Goal: Information Seeking & Learning: Learn about a topic

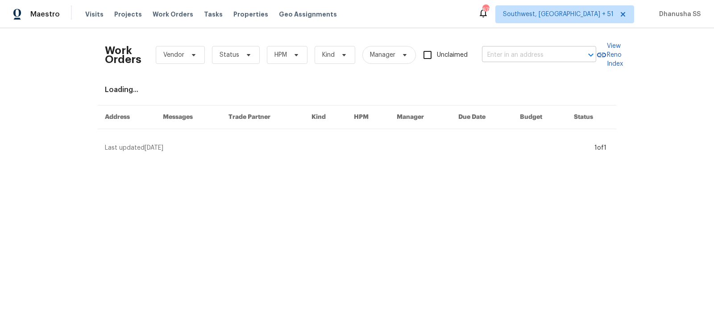
click at [497, 56] on input "text" at bounding box center [526, 55] width 89 height 14
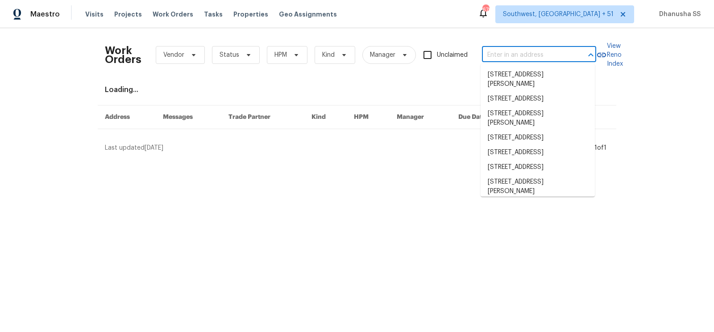
paste input "[STREET_ADDRESS]"
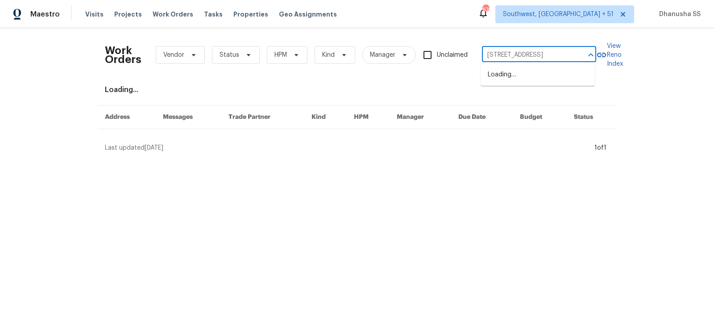
scroll to position [0, 42]
type input "[STREET_ADDRESS]"
click at [497, 72] on li "[STREET_ADDRESS]" at bounding box center [538, 74] width 114 height 15
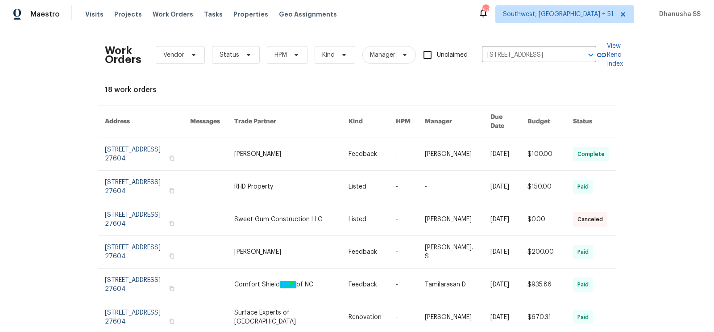
click at [386, 154] on link at bounding box center [372, 154] width 47 height 32
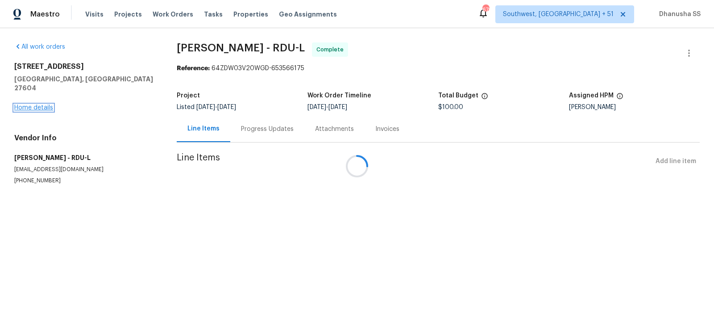
click at [46, 104] on link "Home details" at bounding box center [33, 107] width 39 height 6
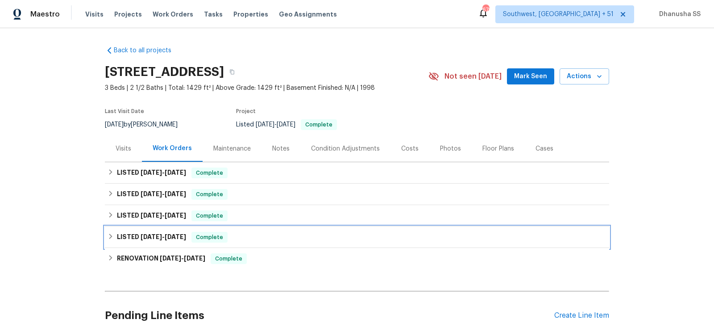
click at [259, 233] on div "LISTED [DATE] - [DATE] Complete" at bounding box center [357, 237] width 499 height 11
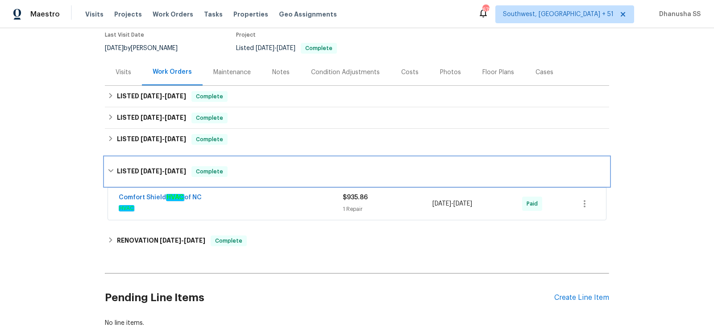
scroll to position [99, 0]
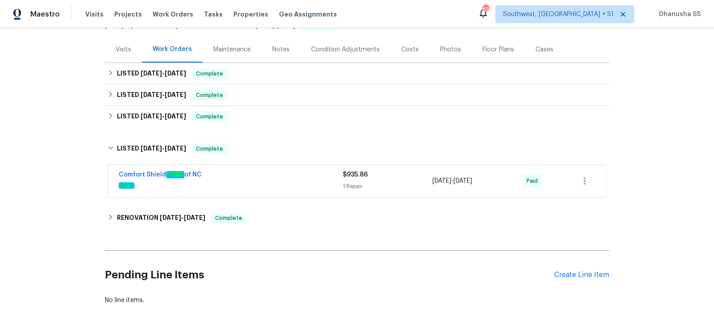
click at [296, 187] on span "HVAC" at bounding box center [231, 185] width 224 height 9
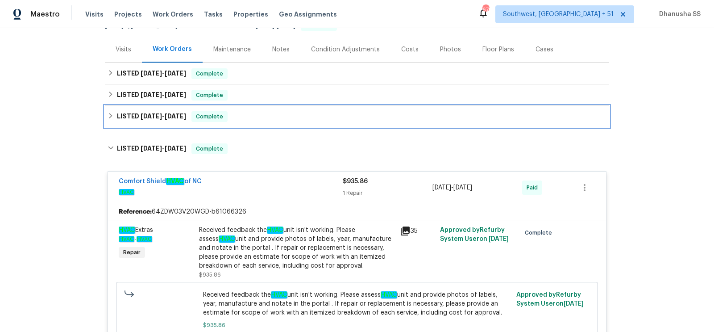
click at [279, 110] on div "LISTED [DATE] - [DATE] Complete" at bounding box center [357, 116] width 505 height 21
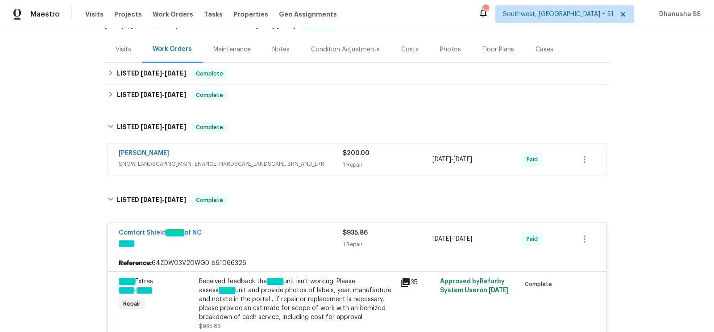
click at [278, 161] on span "SNOW, LANDSCAPING_MAINTENANCE, HARDSCAPE_LANDSCAPE, BRN_AND_LRR" at bounding box center [231, 163] width 224 height 9
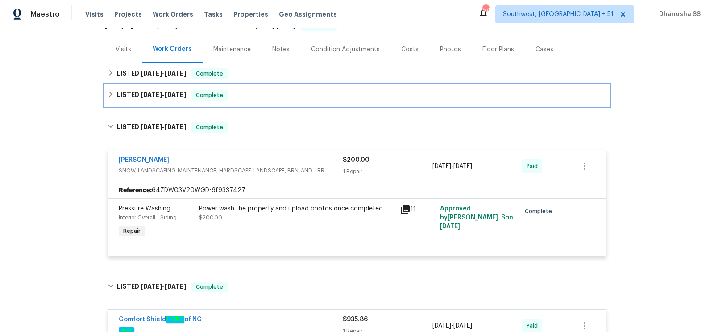
click at [273, 98] on div "LISTED [DATE] - [DATE] Complete" at bounding box center [357, 95] width 499 height 11
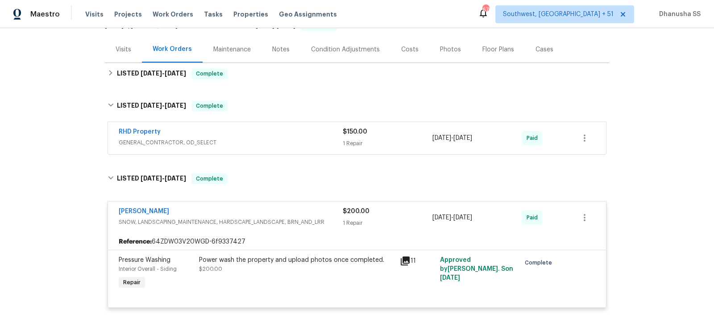
click at [279, 134] on div "RHD Property" at bounding box center [231, 132] width 224 height 11
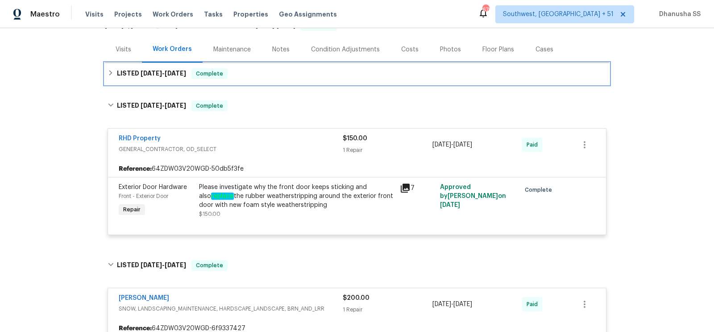
click at [278, 75] on div "LISTED [DATE] - [DATE] Complete" at bounding box center [357, 73] width 499 height 11
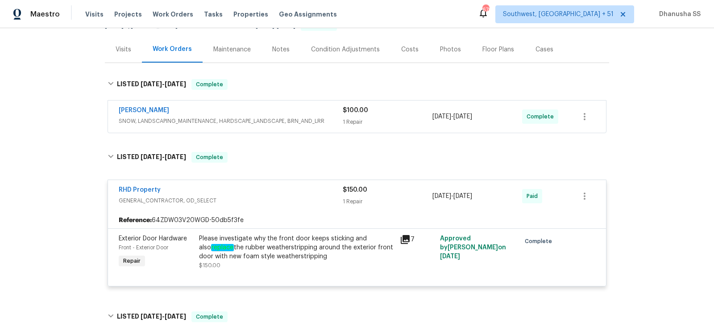
click at [274, 111] on div "[PERSON_NAME]" at bounding box center [231, 111] width 224 height 11
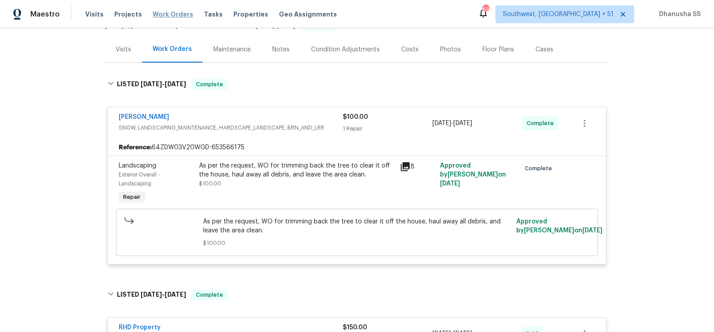
click at [176, 12] on span "Work Orders" at bounding box center [173, 14] width 41 height 9
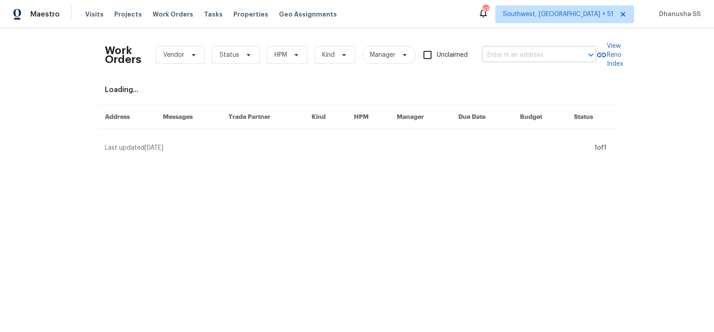
click at [501, 53] on input "text" at bounding box center [526, 55] width 89 height 14
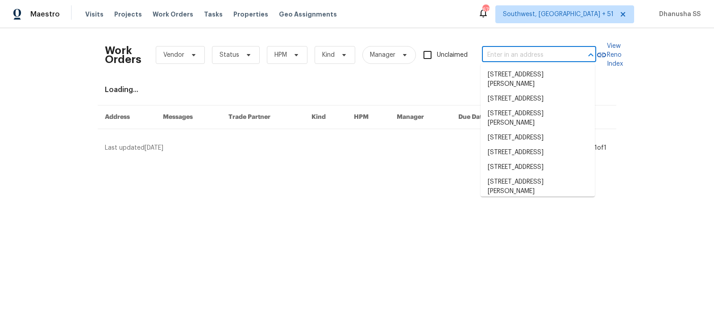
paste input "[STREET_ADDRESS][PERSON_NAME]"
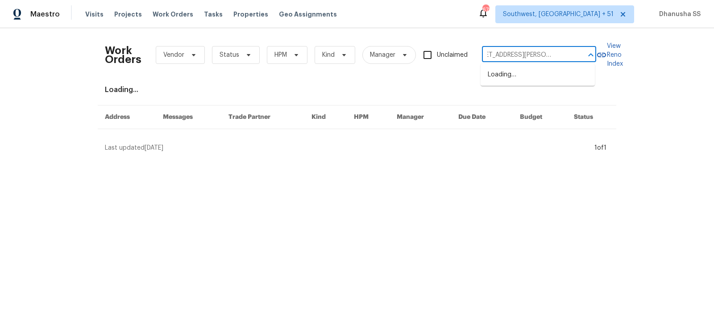
type input "[STREET_ADDRESS][PERSON_NAME]"
click at [512, 76] on li "[STREET_ADDRESS][PERSON_NAME]" at bounding box center [538, 79] width 114 height 24
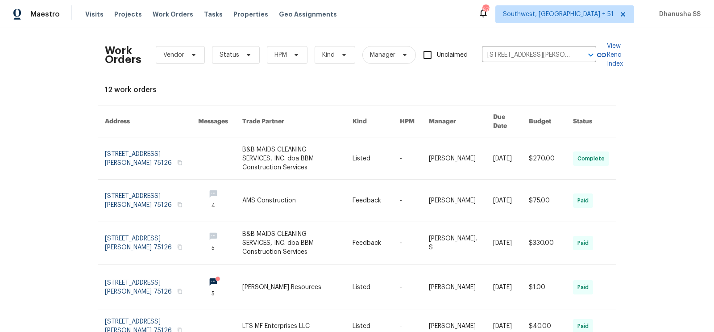
click at [332, 140] on link at bounding box center [297, 158] width 110 height 41
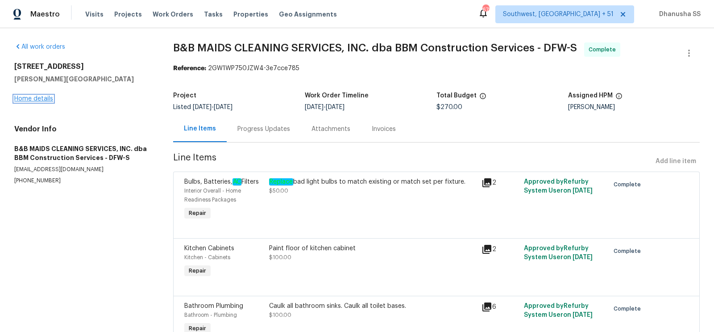
click at [36, 99] on link "Home details" at bounding box center [33, 99] width 39 height 6
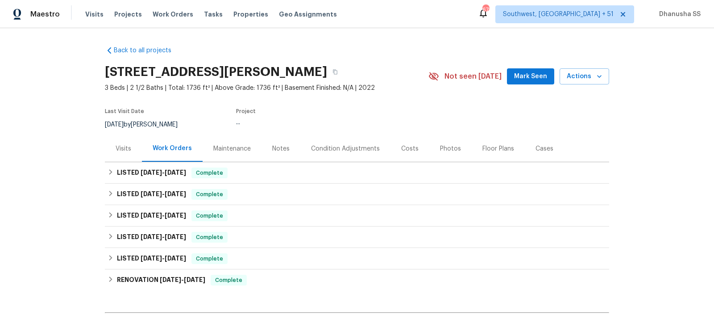
scroll to position [95, 0]
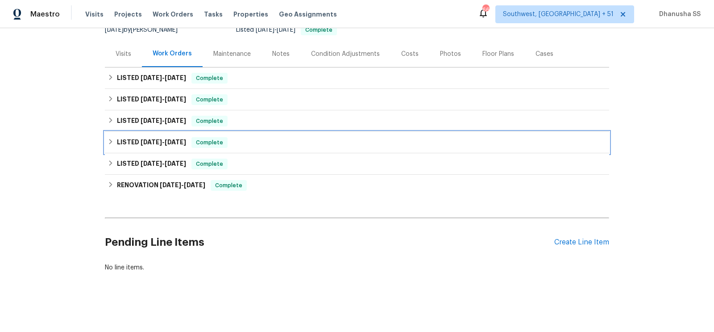
click at [248, 145] on div "LISTED [DATE] - [DATE] Complete" at bounding box center [357, 142] width 499 height 11
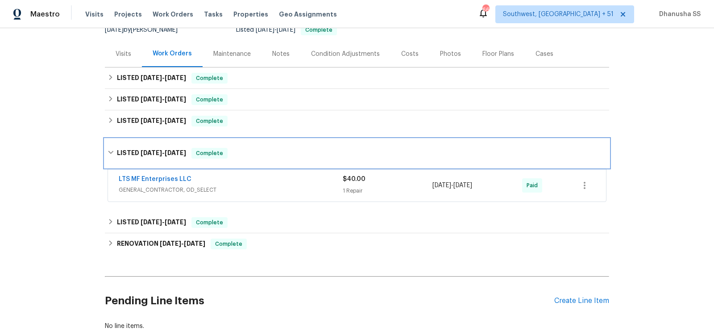
scroll to position [96, 0]
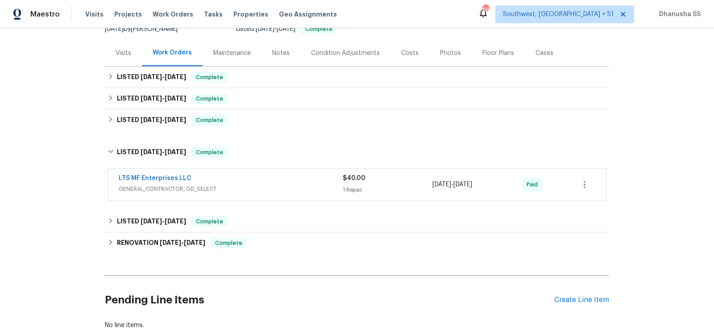
click at [259, 183] on div "LTS MF Enterprises LLC" at bounding box center [231, 179] width 224 height 11
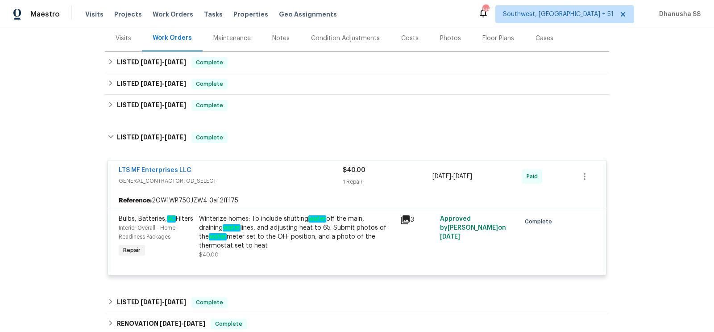
scroll to position [110, 0]
click at [267, 116] on div "Back to all projects [STREET_ADDRESS][PERSON_NAME] 3 Beds | 2 1/2 Baths | Total…" at bounding box center [357, 173] width 505 height 489
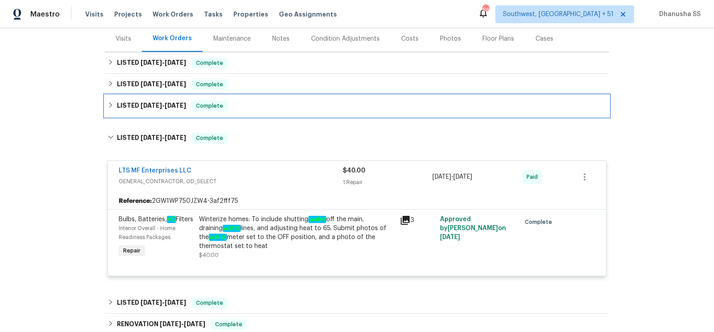
click at [267, 108] on div "LISTED [DATE] - [DATE] Complete" at bounding box center [357, 105] width 499 height 11
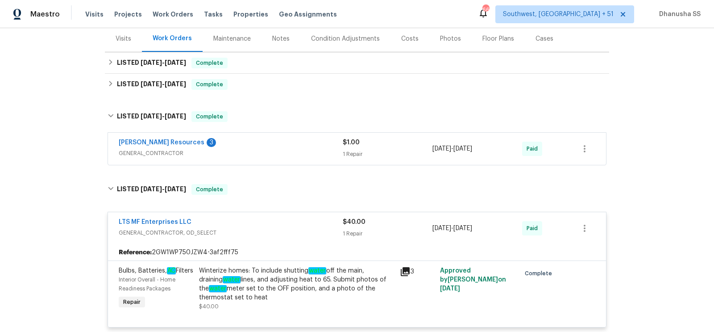
click at [275, 142] on div "[PERSON_NAME] Resources 3" at bounding box center [231, 143] width 224 height 11
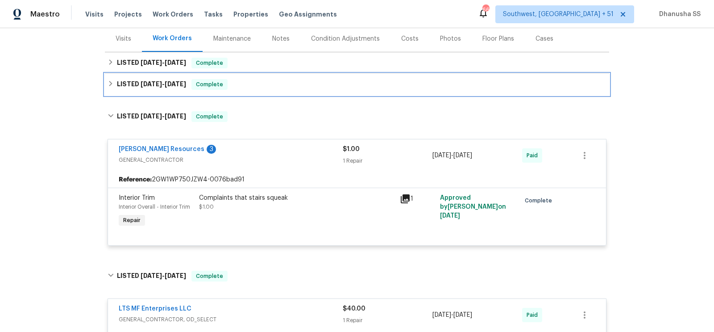
click at [259, 85] on div "LISTED [DATE] - [DATE] Complete" at bounding box center [357, 84] width 499 height 11
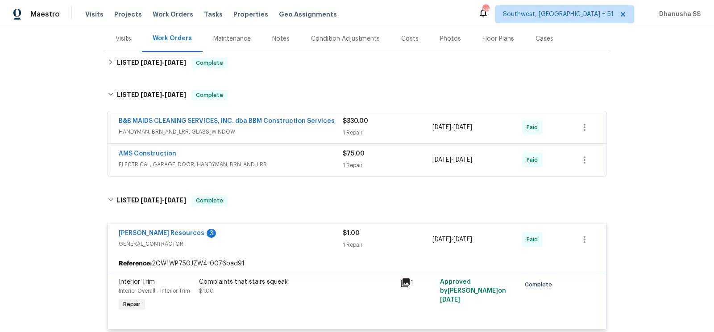
click at [280, 149] on div "AMS Construction" at bounding box center [231, 154] width 224 height 11
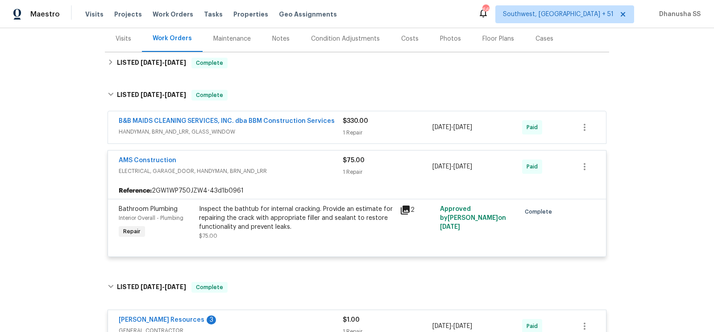
click at [317, 133] on span "HANDYMAN, BRN_AND_LRR, GLASS_WINDOW" at bounding box center [231, 131] width 224 height 9
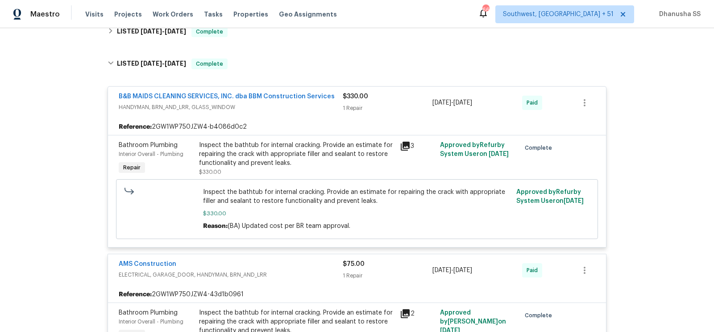
scroll to position [70, 0]
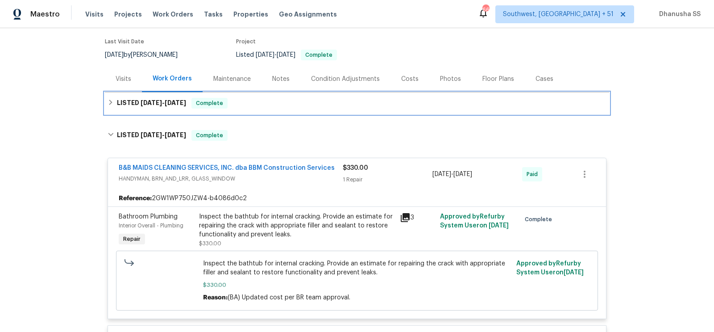
click at [296, 103] on div "LISTED [DATE] - [DATE] Complete" at bounding box center [357, 103] width 499 height 11
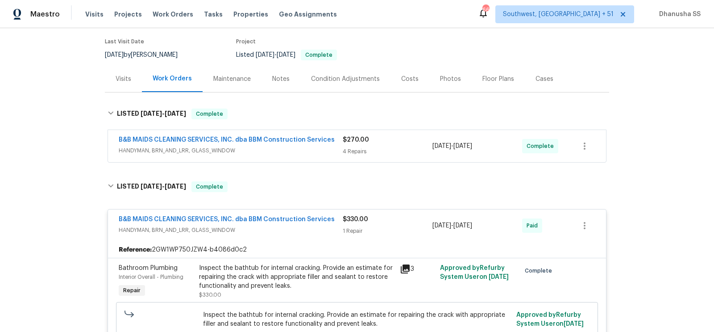
click at [315, 155] on div "B&B MAIDS CLEANING SERVICES, INC. dba BBM Construction Services HANDYMAN, BRN_A…" at bounding box center [231, 145] width 224 height 21
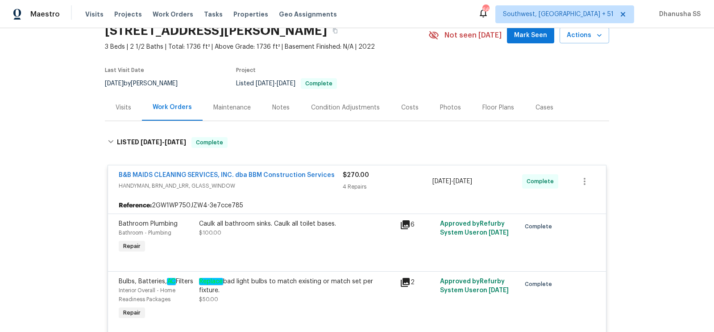
scroll to position [0, 0]
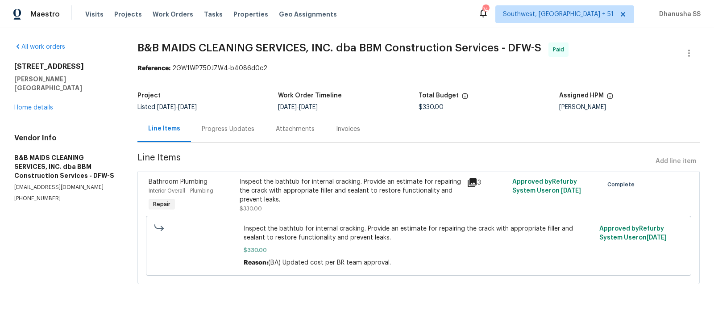
click at [230, 131] on div "Progress Updates" at bounding box center [228, 129] width 53 height 9
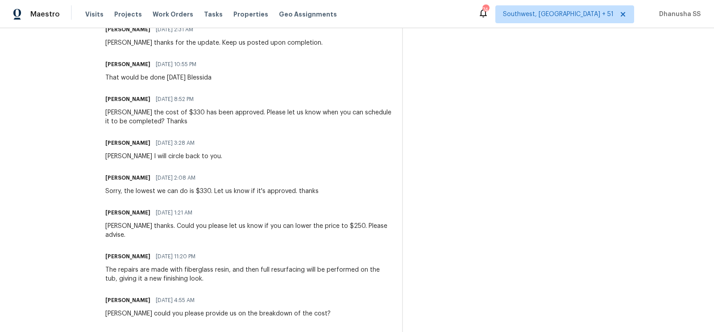
scroll to position [576, 0]
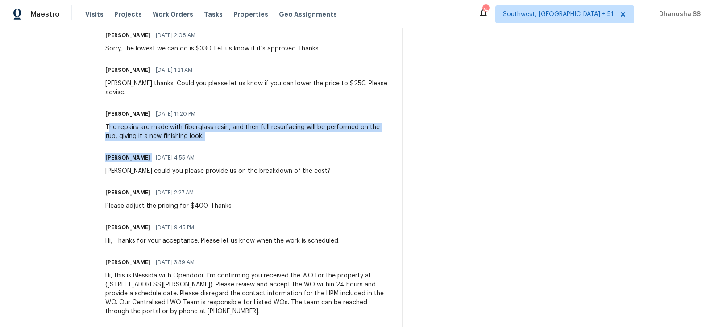
drag, startPoint x: 138, startPoint y: 116, endPoint x: 281, endPoint y: 143, distance: 145.5
click at [279, 143] on div "Trade Partner Updates Glory Joyce. S 08/25/2025 11:43 PM Thanks for completing …" at bounding box center [248, 26] width 286 height 599
click at [282, 151] on div "Blessida Angeline M 08/16/2025 4:55 AM" at bounding box center [217, 157] width 225 height 13
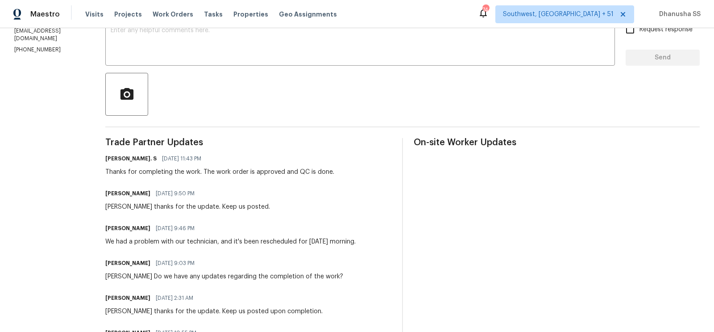
scroll to position [149, 0]
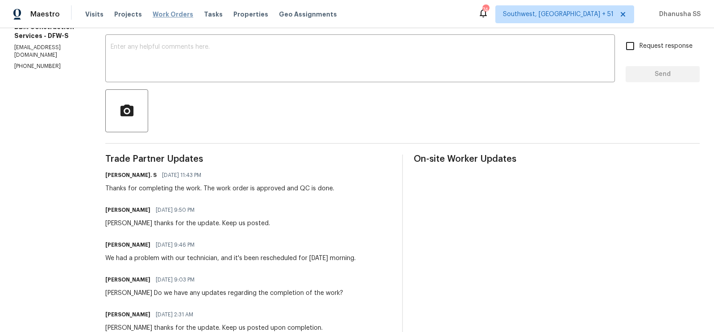
click at [169, 18] on span "Work Orders" at bounding box center [173, 14] width 41 height 9
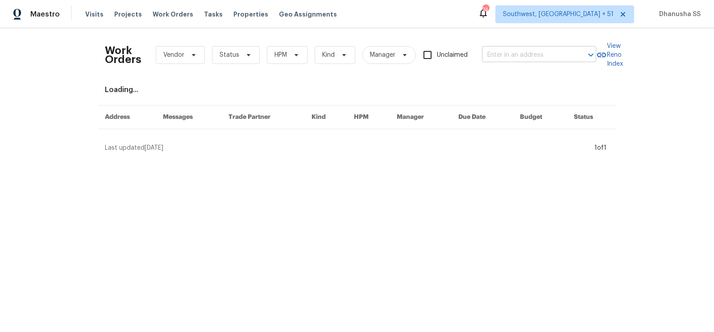
click at [488, 54] on input "text" at bounding box center [526, 55] width 89 height 14
paste input "32 Welbeck Ct, Montgomery Village, MD 20886"
type input "32 Welbeck Ct, Montgomery Village, MD 20886"
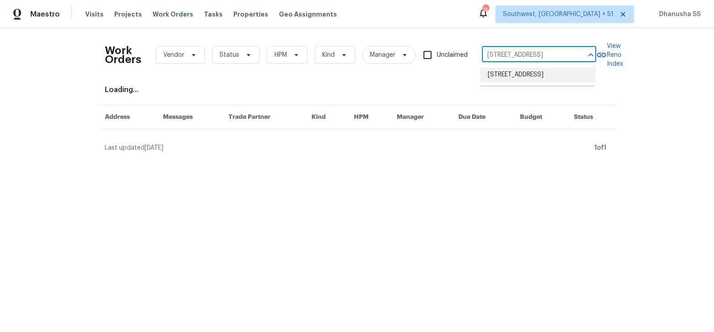
click at [494, 75] on li "32 Welbeck Ct, Montgomery Village, MD 20886" at bounding box center [538, 74] width 114 height 15
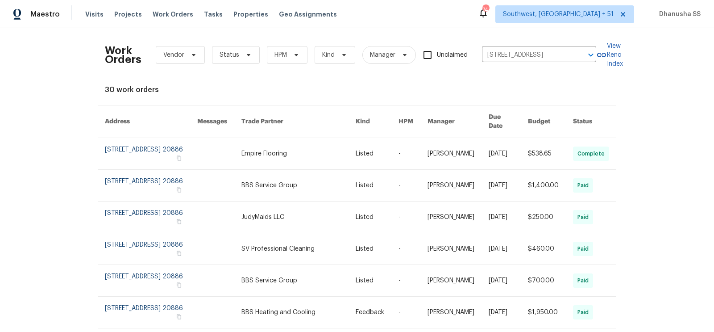
click at [368, 138] on link at bounding box center [377, 153] width 43 height 31
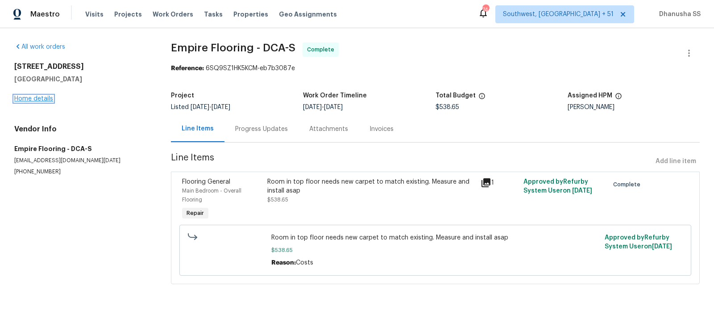
click at [42, 100] on link "Home details" at bounding box center [33, 99] width 39 height 6
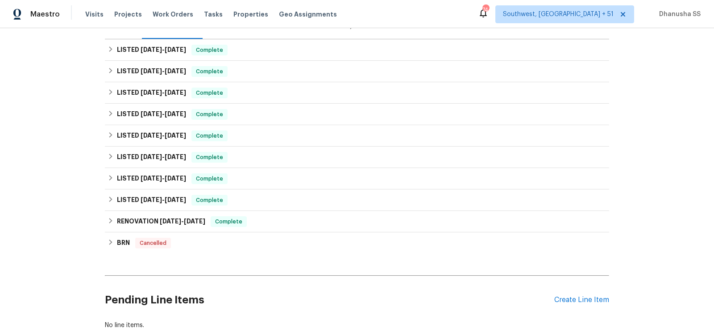
scroll to position [125, 0]
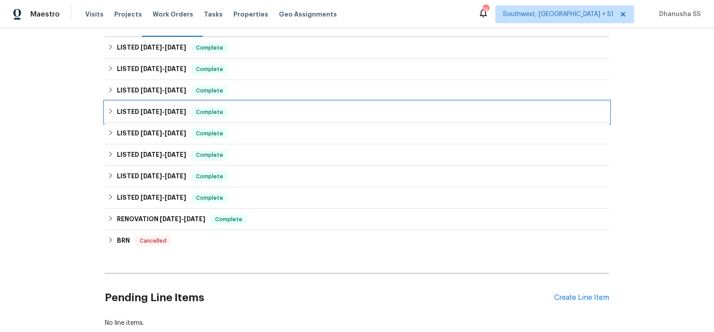
click at [263, 109] on div "LISTED 6/30/25 - 7/14/25 Complete" at bounding box center [357, 112] width 499 height 11
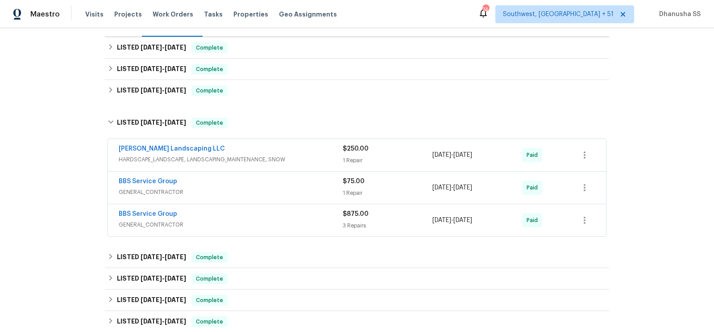
click at [281, 155] on span "HARDSCAPE_LANDSCAPE, LANDSCAPING_MAINTENANCE, SNOW" at bounding box center [231, 159] width 224 height 9
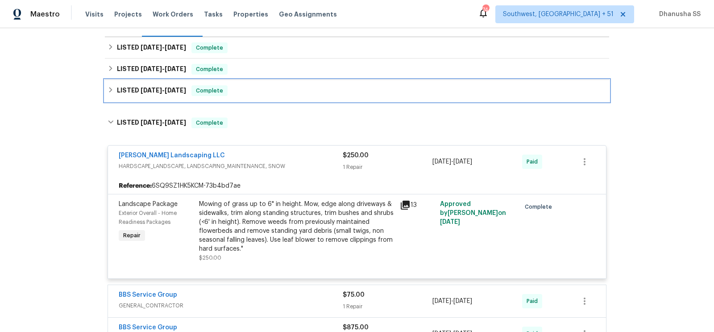
click at [271, 86] on div "LISTED 7/14/25 - 7/28/25 Complete" at bounding box center [357, 90] width 499 height 11
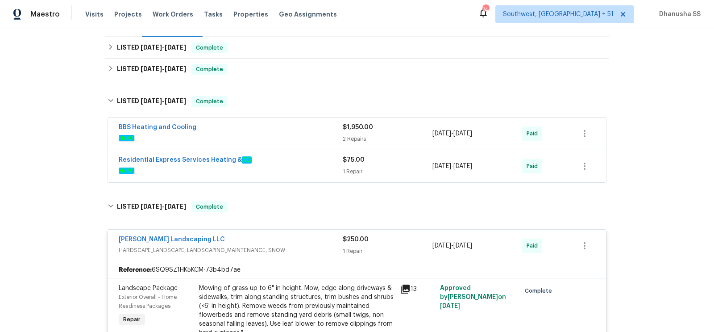
click at [297, 167] on span "HVAC" at bounding box center [231, 170] width 224 height 9
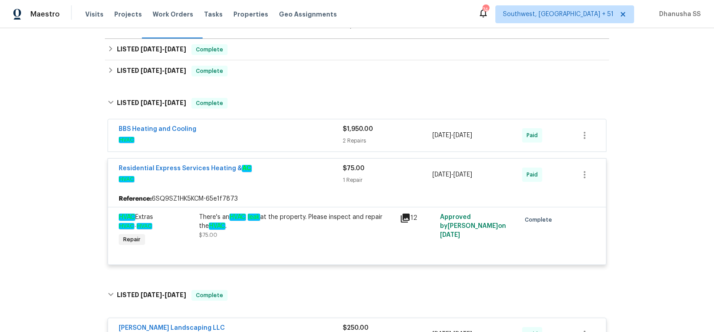
scroll to position [110, 0]
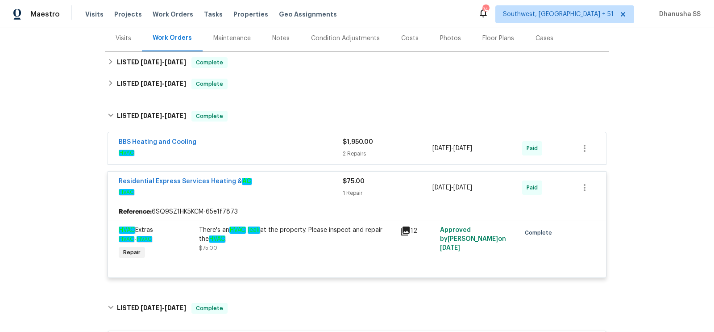
click at [270, 148] on span "HVAC" at bounding box center [231, 152] width 224 height 9
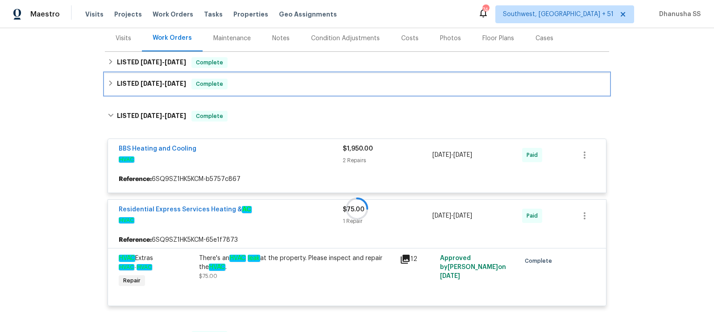
click at [263, 80] on div "LISTED 7/31/25 - 8/8/25 Complete" at bounding box center [357, 84] width 499 height 11
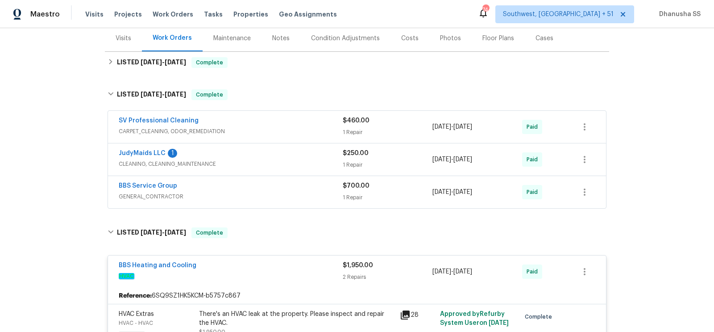
click at [296, 192] on span "GENERAL_CONTRACTOR" at bounding box center [231, 196] width 224 height 9
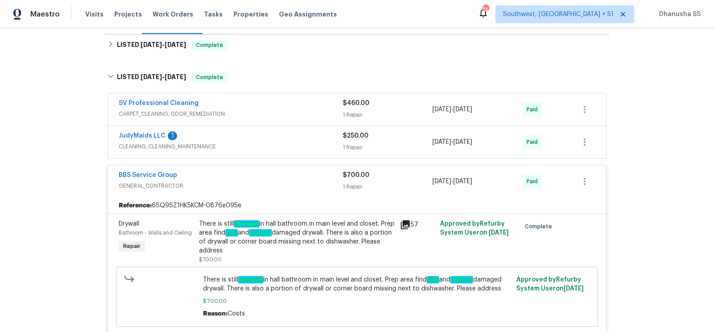
scroll to position [110, 0]
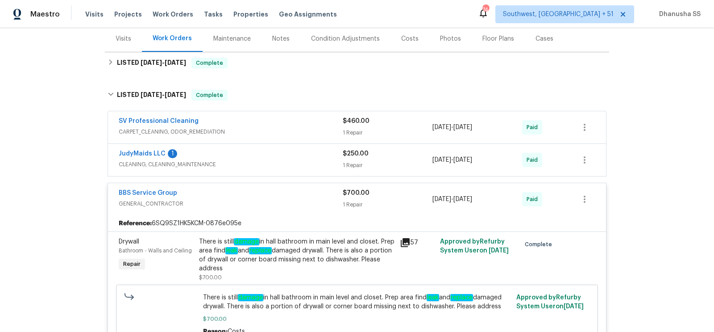
click at [288, 167] on span "CLEANING, CLEANING_MAINTENANCE" at bounding box center [231, 164] width 224 height 9
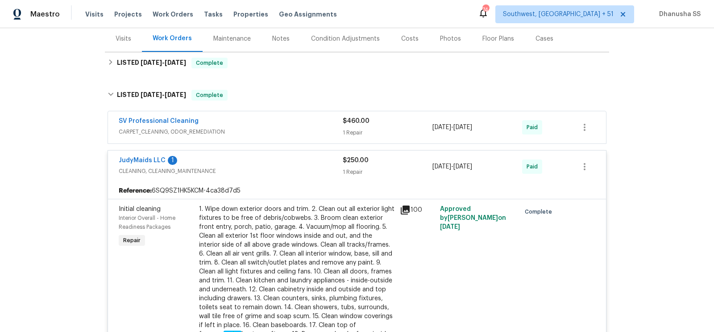
click at [298, 125] on div "SV Professional Cleaning" at bounding box center [231, 122] width 224 height 11
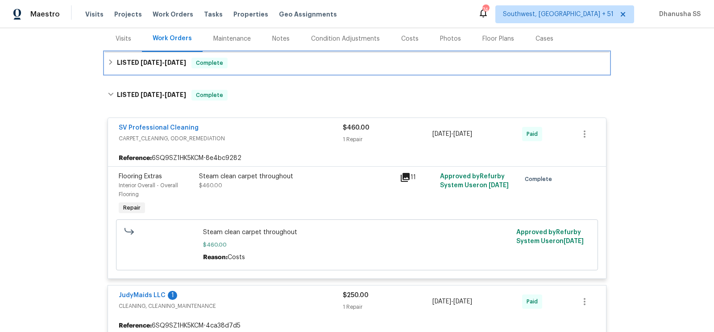
click at [265, 58] on div "LISTED 9/15/25 - 9/25/25 Complete" at bounding box center [357, 63] width 499 height 11
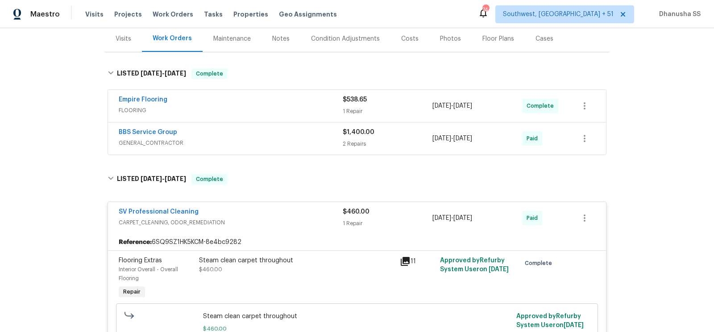
click at [289, 134] on div "BBS Service Group" at bounding box center [231, 133] width 224 height 11
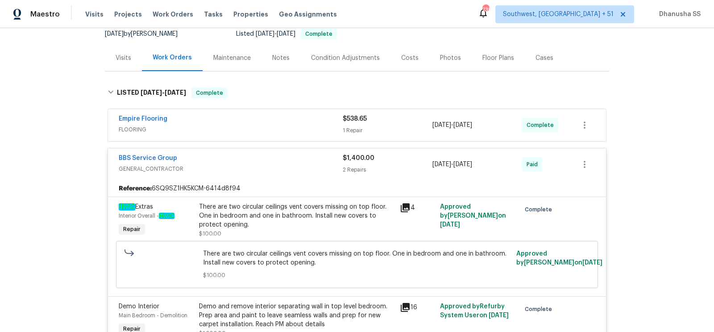
scroll to position [0, 0]
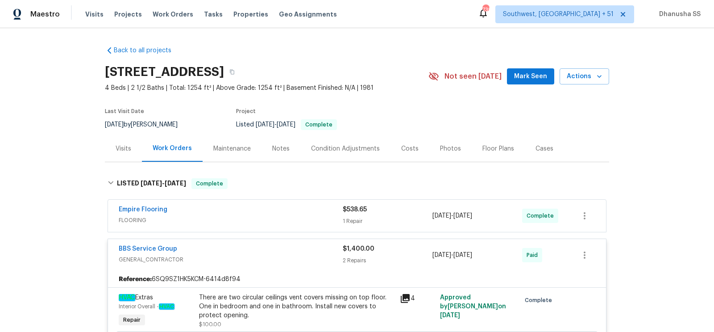
click at [284, 222] on span "FLOORING" at bounding box center [231, 220] width 224 height 9
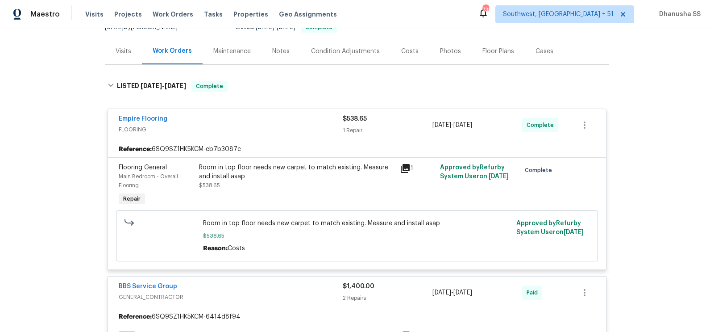
scroll to position [130, 0]
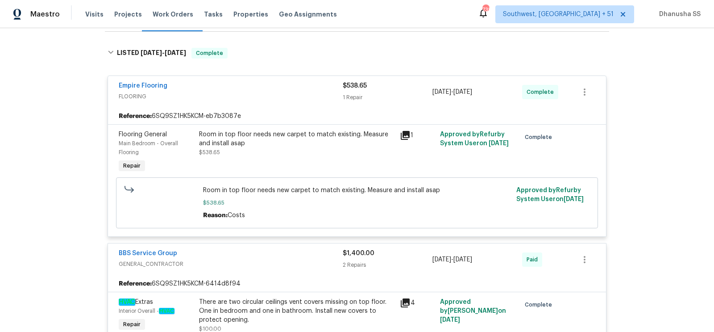
click at [263, 139] on div "Room in top floor needs new carpet to match existing. Measure and install asap" at bounding box center [297, 139] width 196 height 18
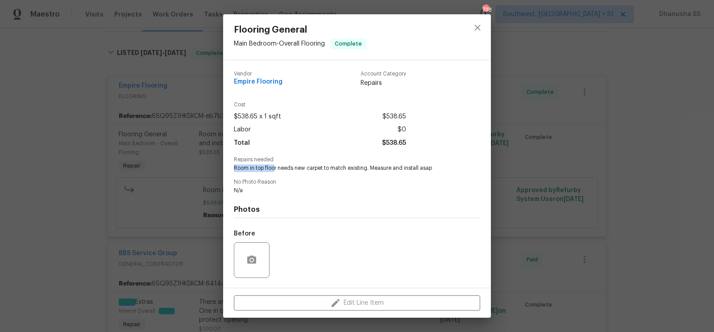
drag, startPoint x: 233, startPoint y: 165, endPoint x: 275, endPoint y: 170, distance: 43.1
click at [275, 170] on div "Vendor Empire Flooring Account Category Repairs Cost $538.65 x 1 sqft $538.65 L…" at bounding box center [357, 173] width 268 height 227
copy span "Room in top floo"
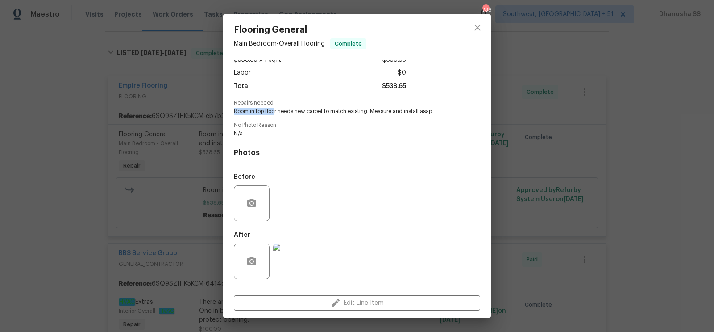
copy span "Room in top floo"
click at [484, 29] on button "close" at bounding box center [477, 27] width 21 height 21
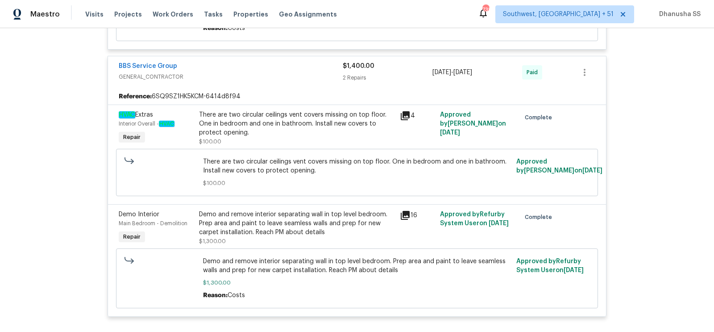
scroll to position [392, 0]
